Goal: Transaction & Acquisition: Purchase product/service

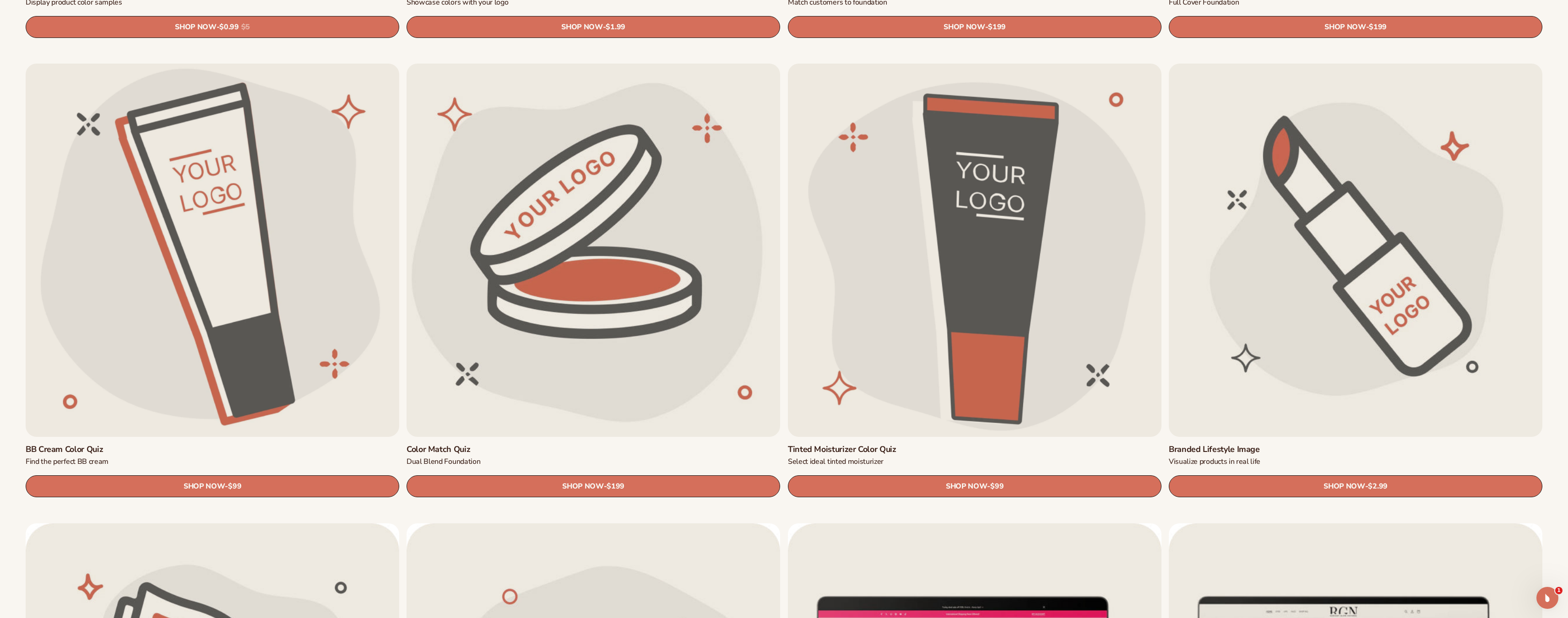
scroll to position [1190, 0]
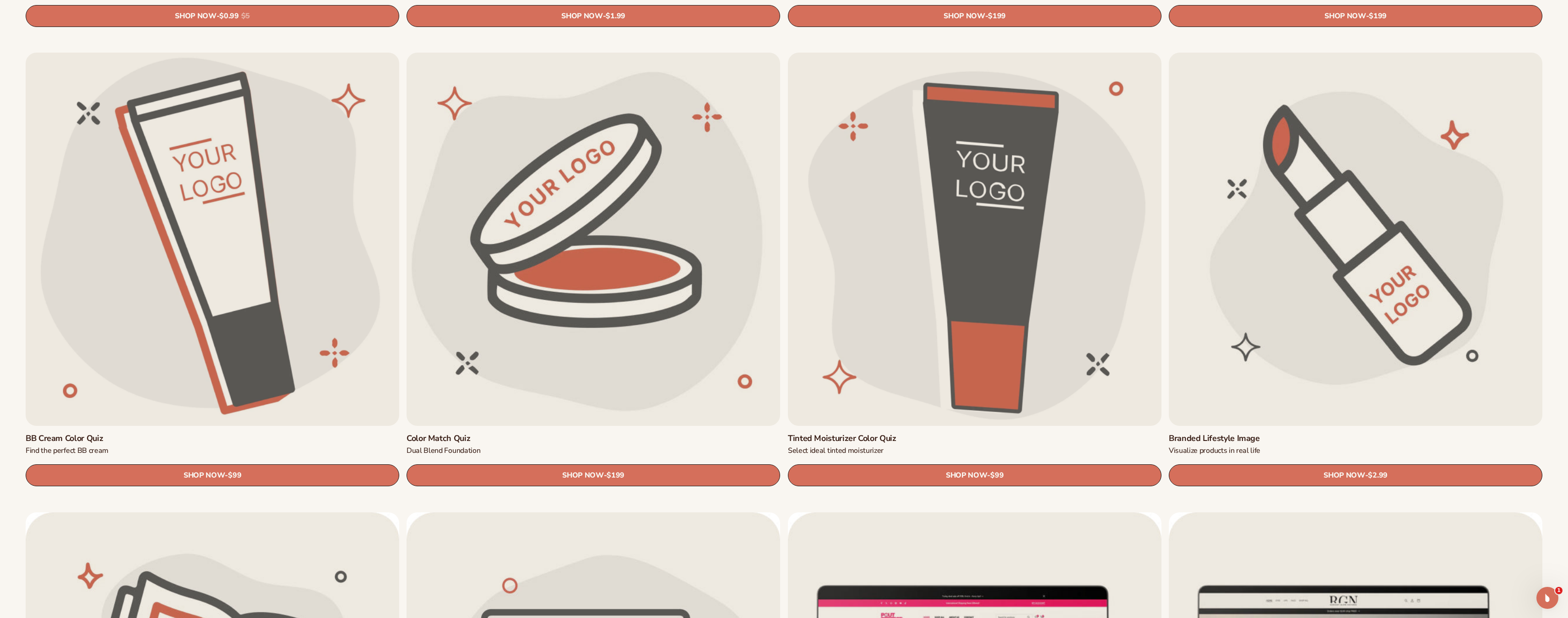
click at [1360, 433] on link "Branded Lifestyle Image" at bounding box center [1356, 438] width 374 height 10
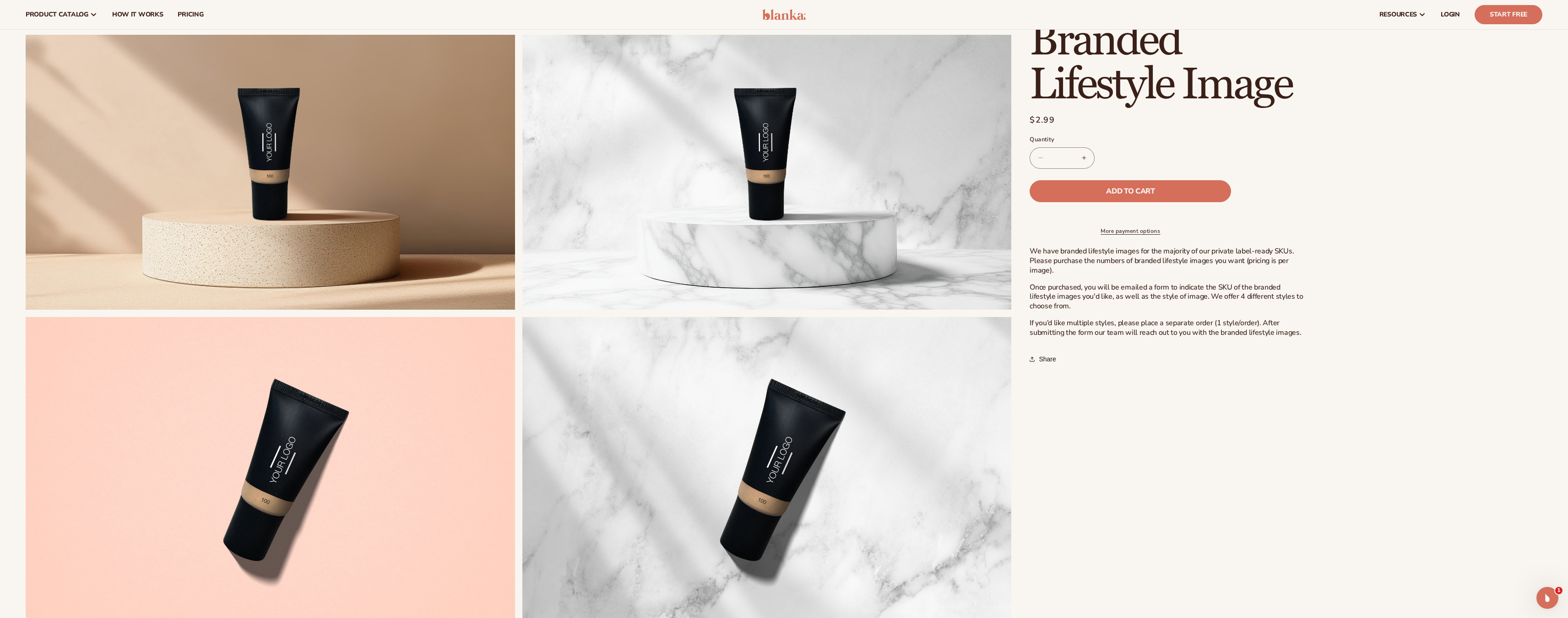
scroll to position [549, 0]
